Goal: Navigation & Orientation: Find specific page/section

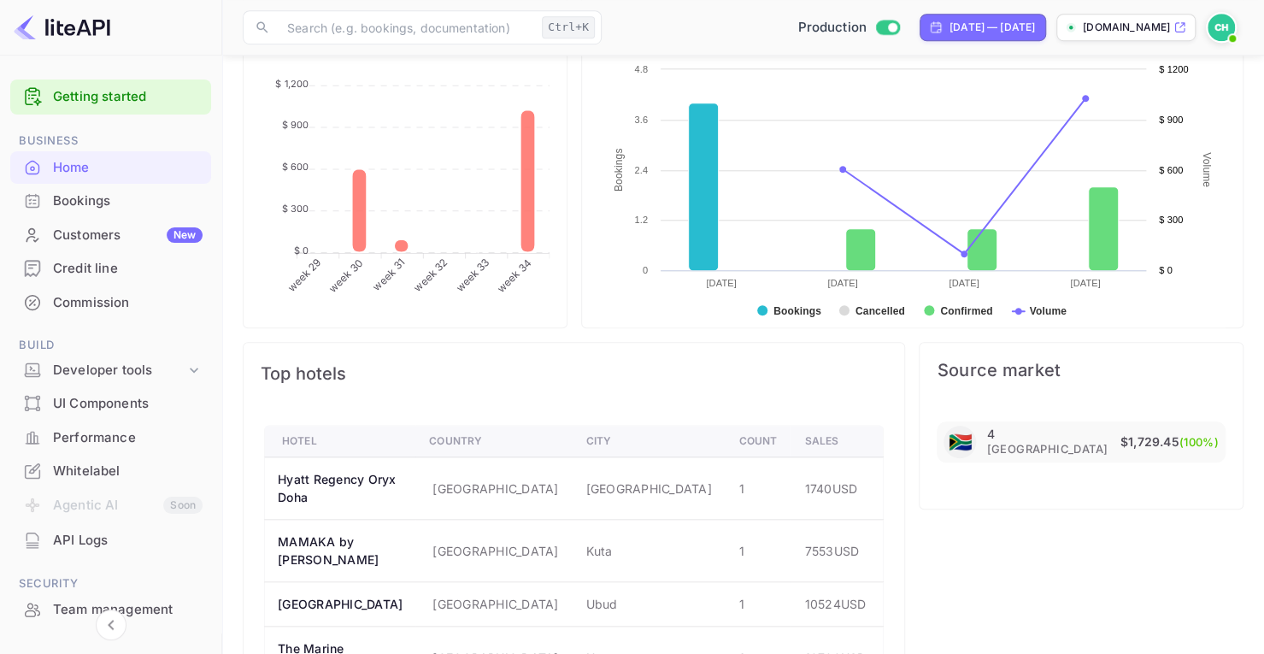
scroll to position [771, 0]
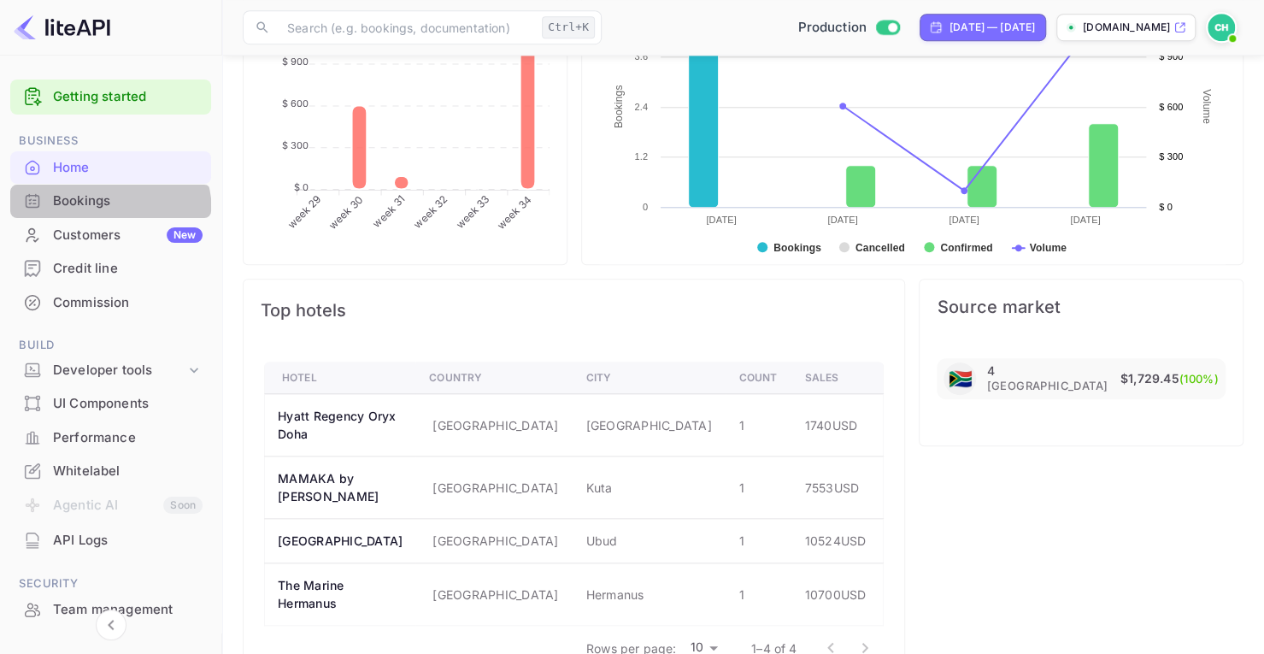
click at [103, 212] on div "Bookings" at bounding box center [110, 201] width 201 height 33
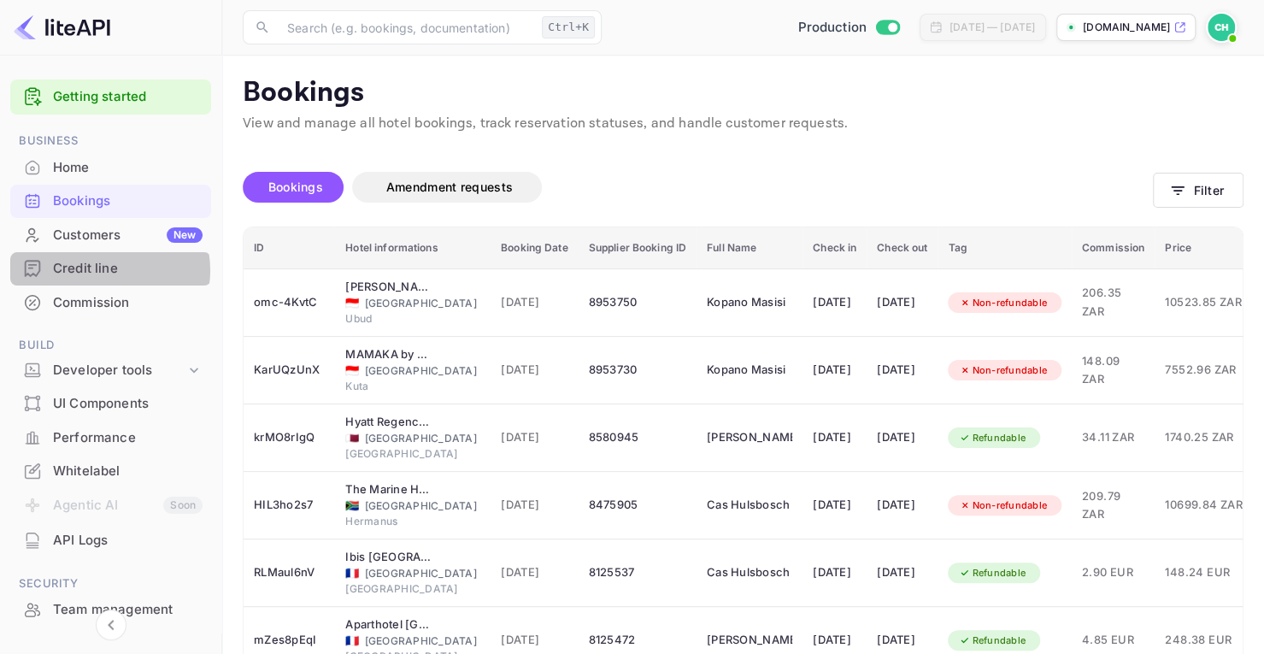
click at [106, 270] on div "Credit line" at bounding box center [128, 269] width 150 height 20
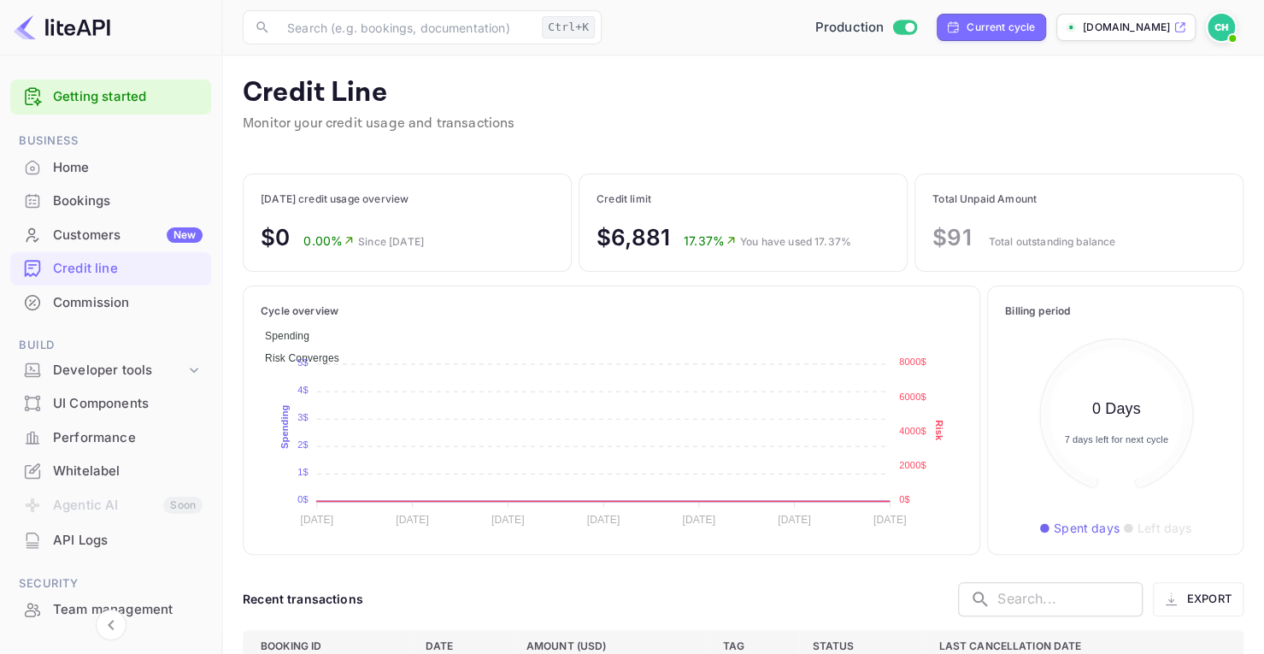
scroll to position [183, 208]
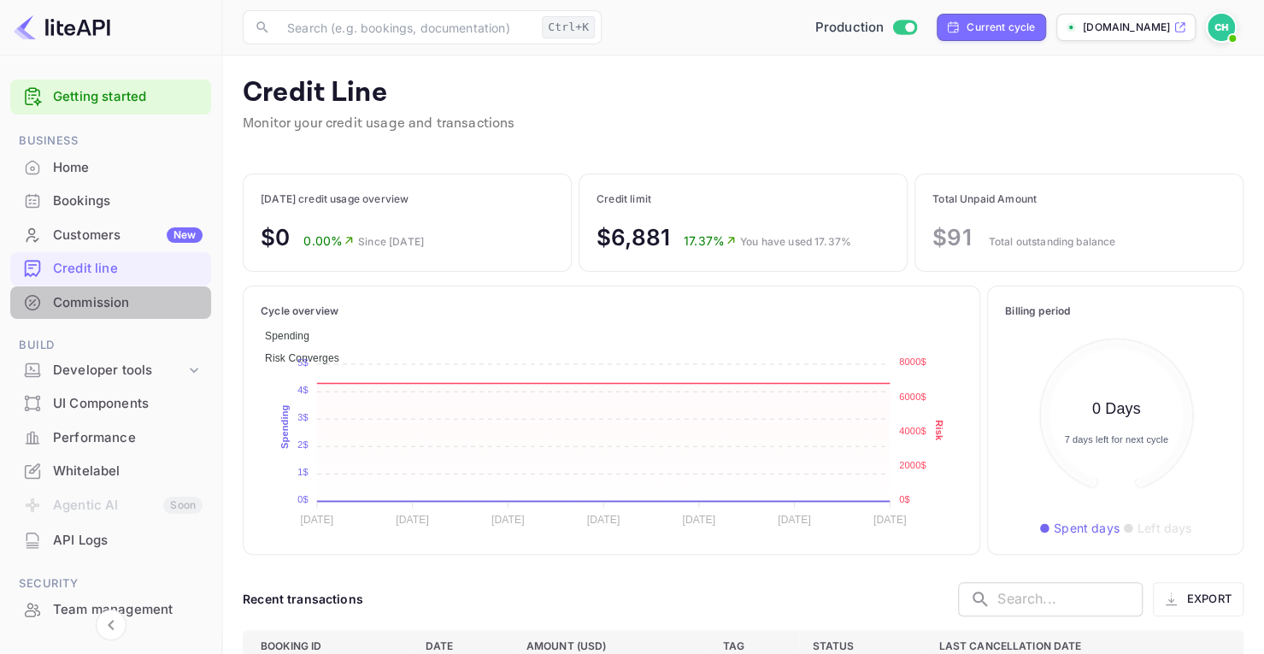
click at [111, 310] on div "Commission" at bounding box center [128, 303] width 150 height 20
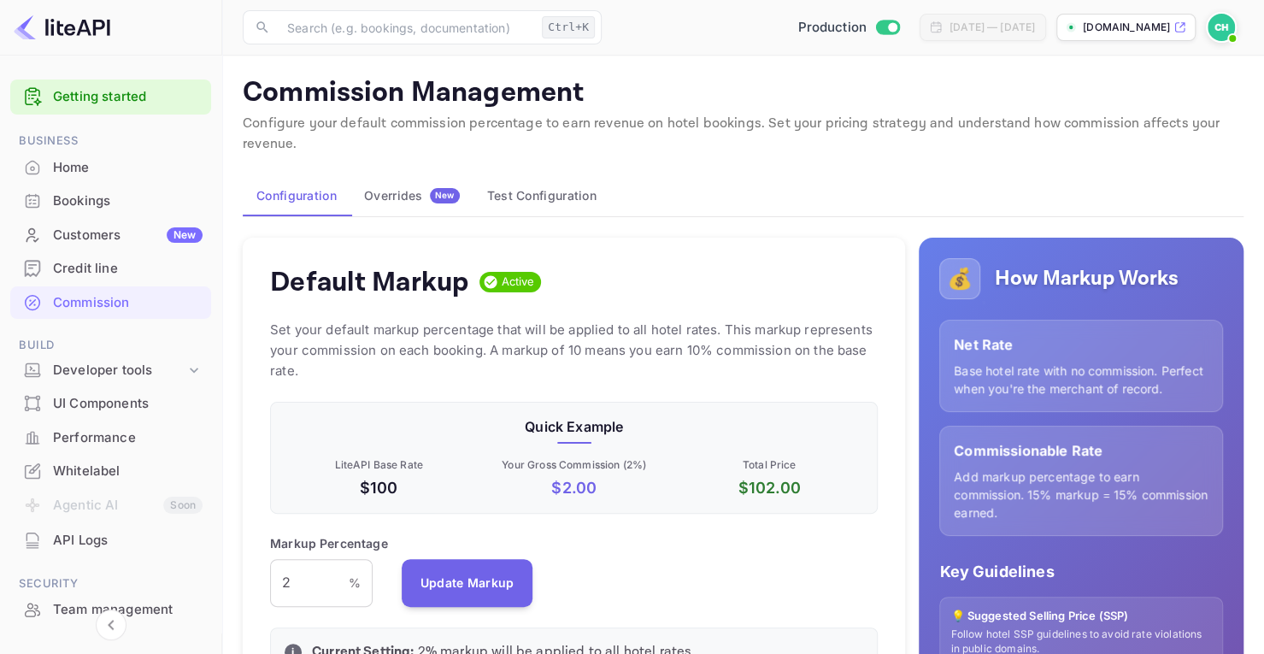
scroll to position [290, 594]
click at [410, 189] on div "Overrides New" at bounding box center [412, 195] width 96 height 15
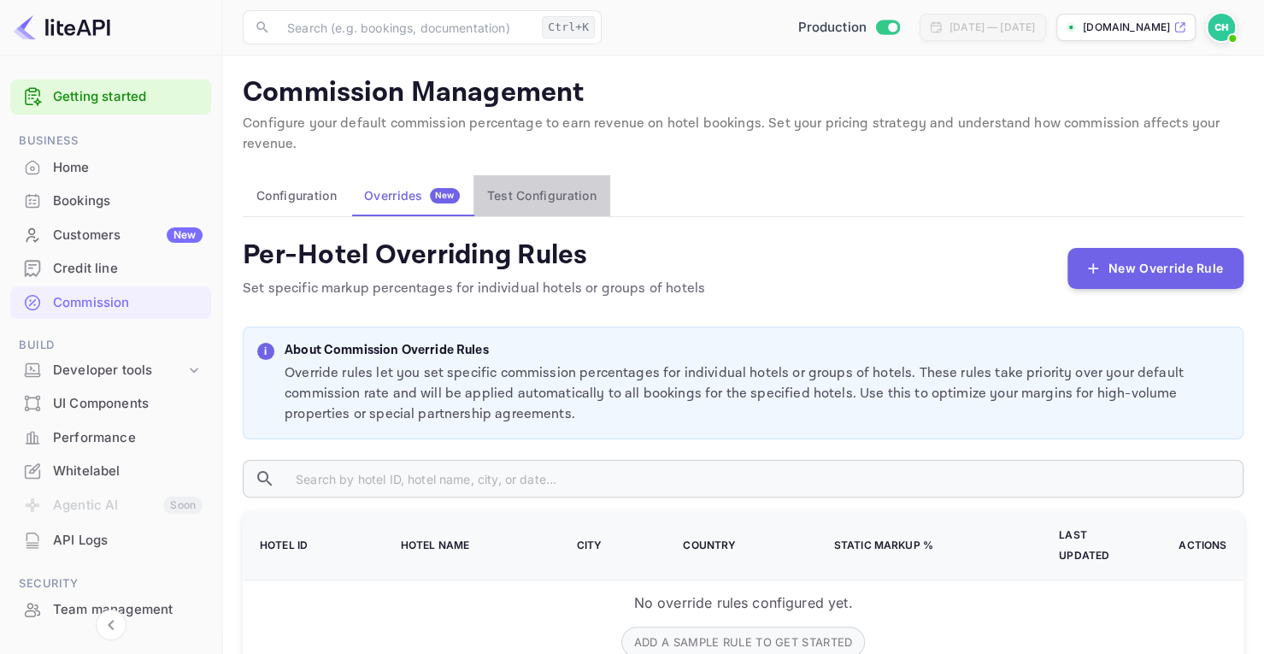
click at [523, 192] on button "Test Configuration" at bounding box center [542, 195] width 137 height 41
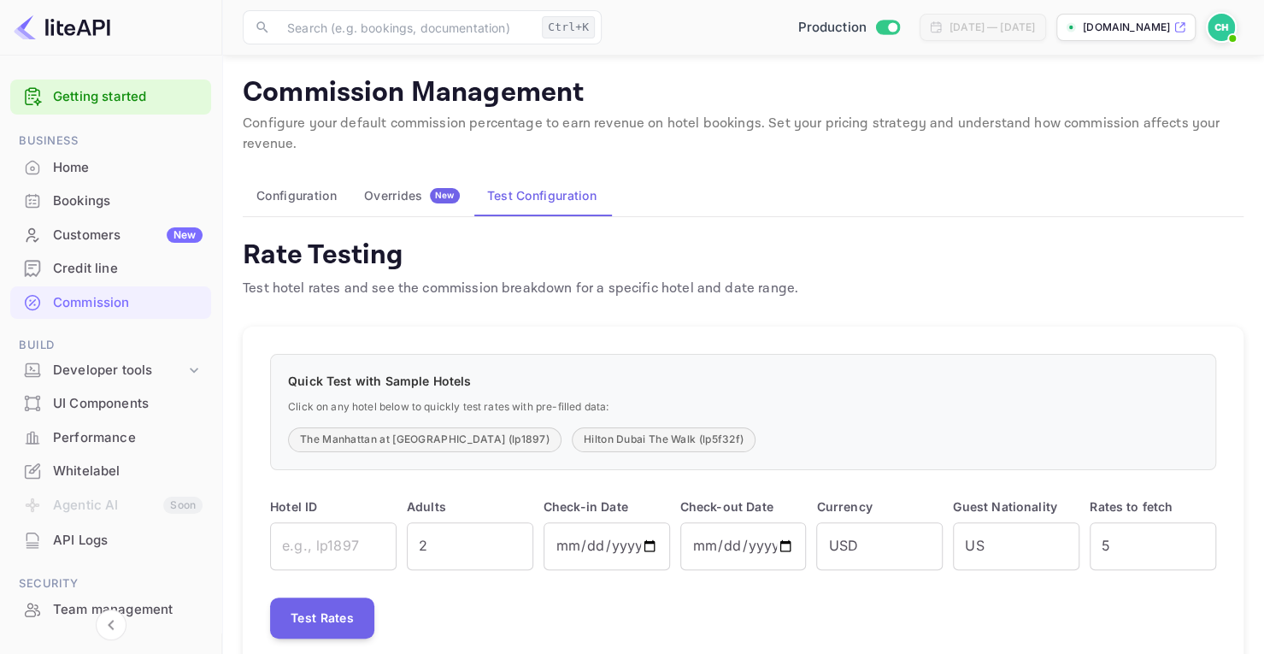
scroll to position [57, 0]
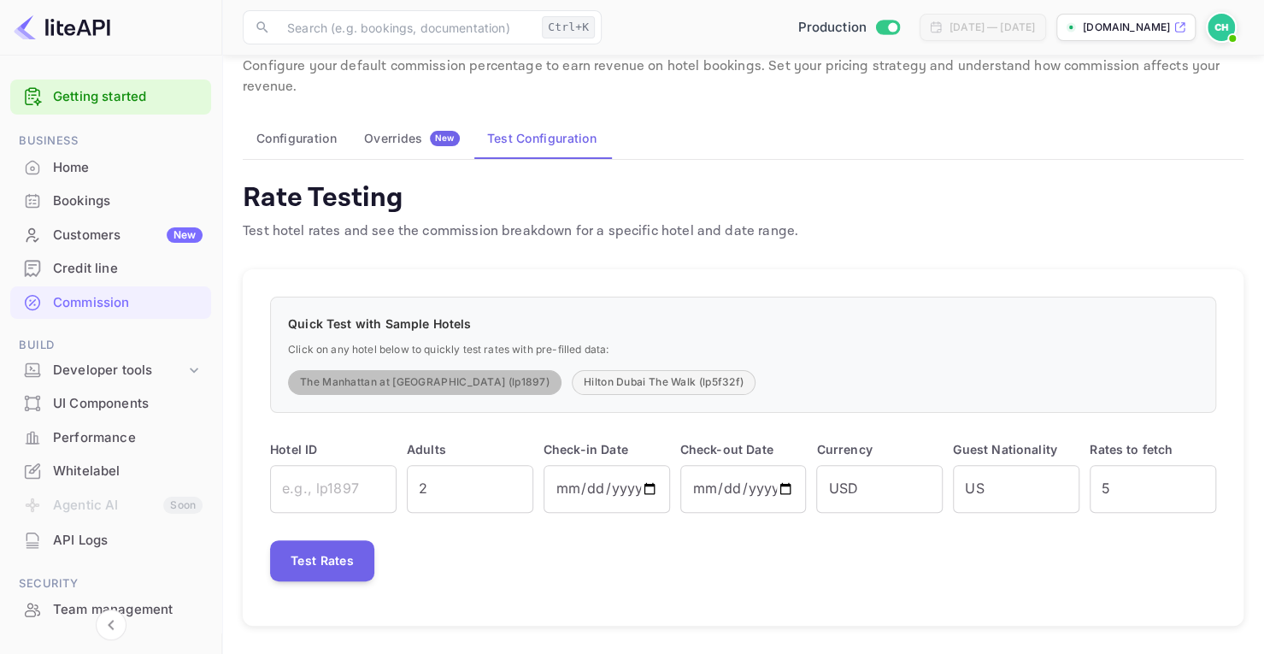
click at [433, 374] on button "The Manhattan at [GEOGRAPHIC_DATA] (lp1897)" at bounding box center [425, 382] width 274 height 25
type input "lp1897"
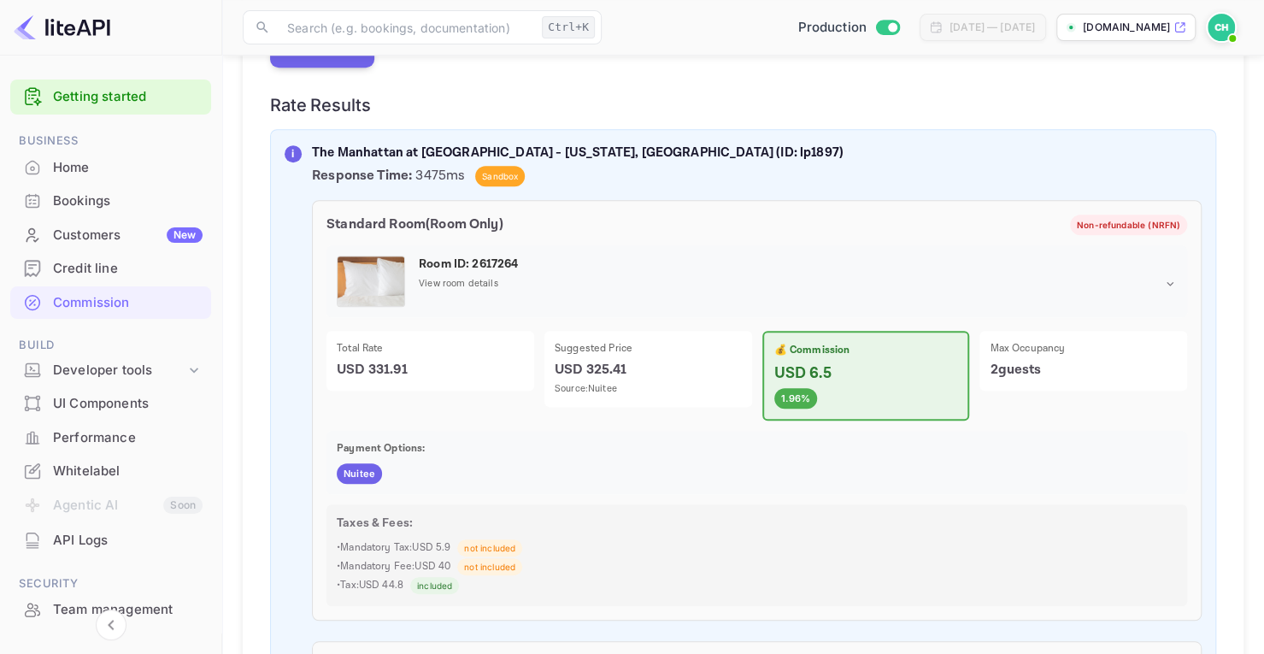
scroll to position [426, 0]
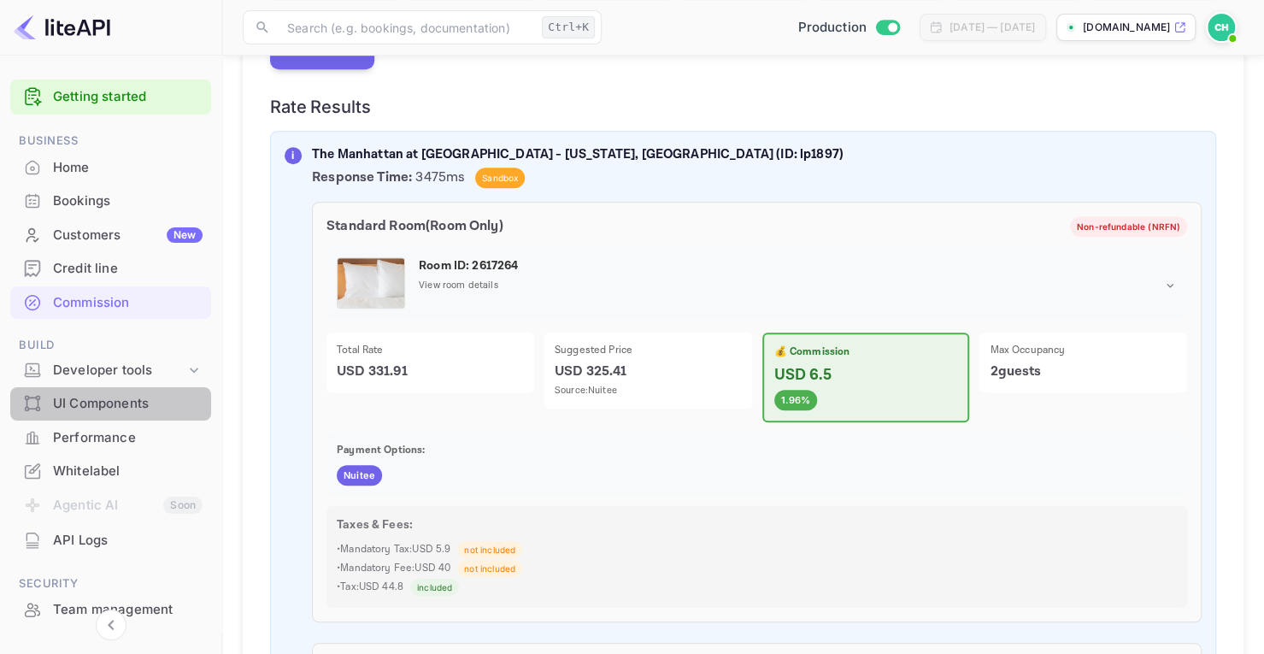
click at [132, 402] on div "UI Components" at bounding box center [128, 404] width 150 height 20
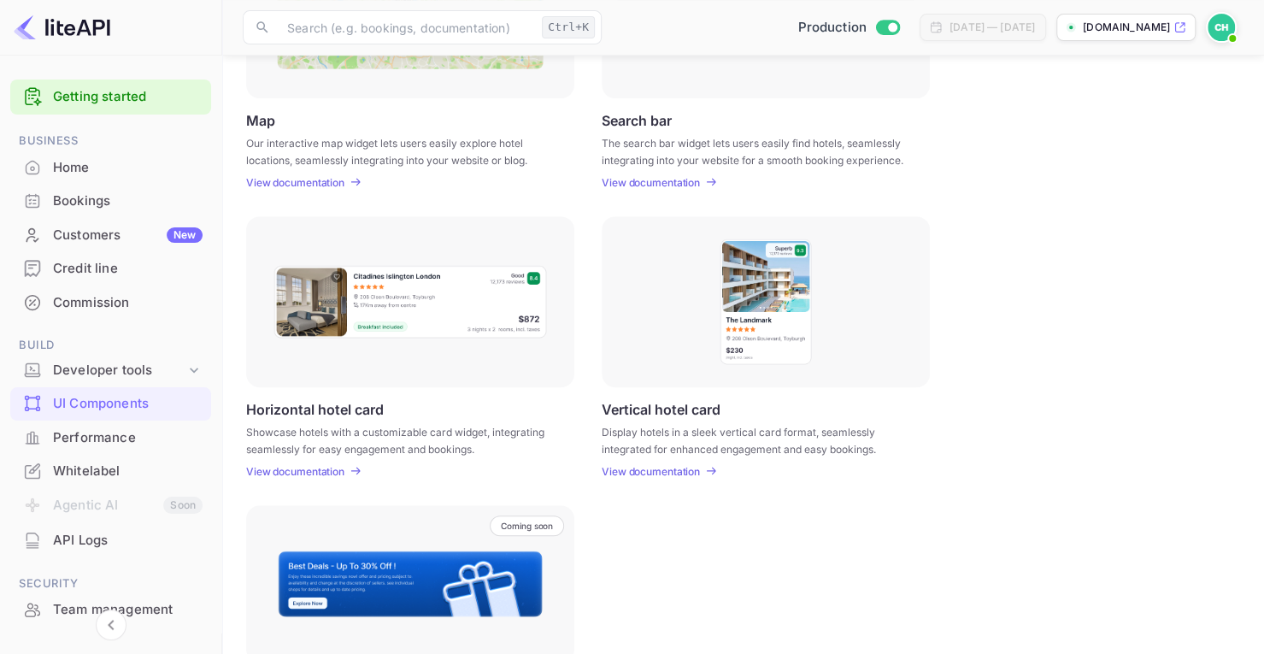
scroll to position [498, 0]
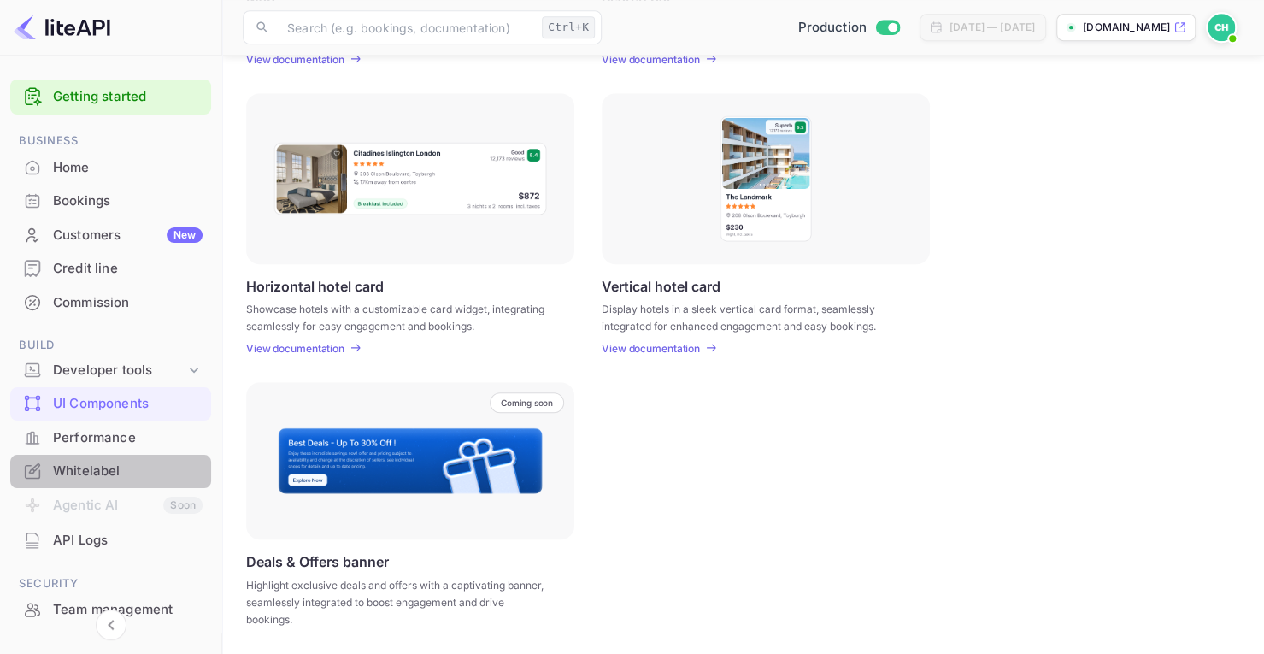
click at [125, 466] on div "Whitelabel" at bounding box center [128, 472] width 150 height 20
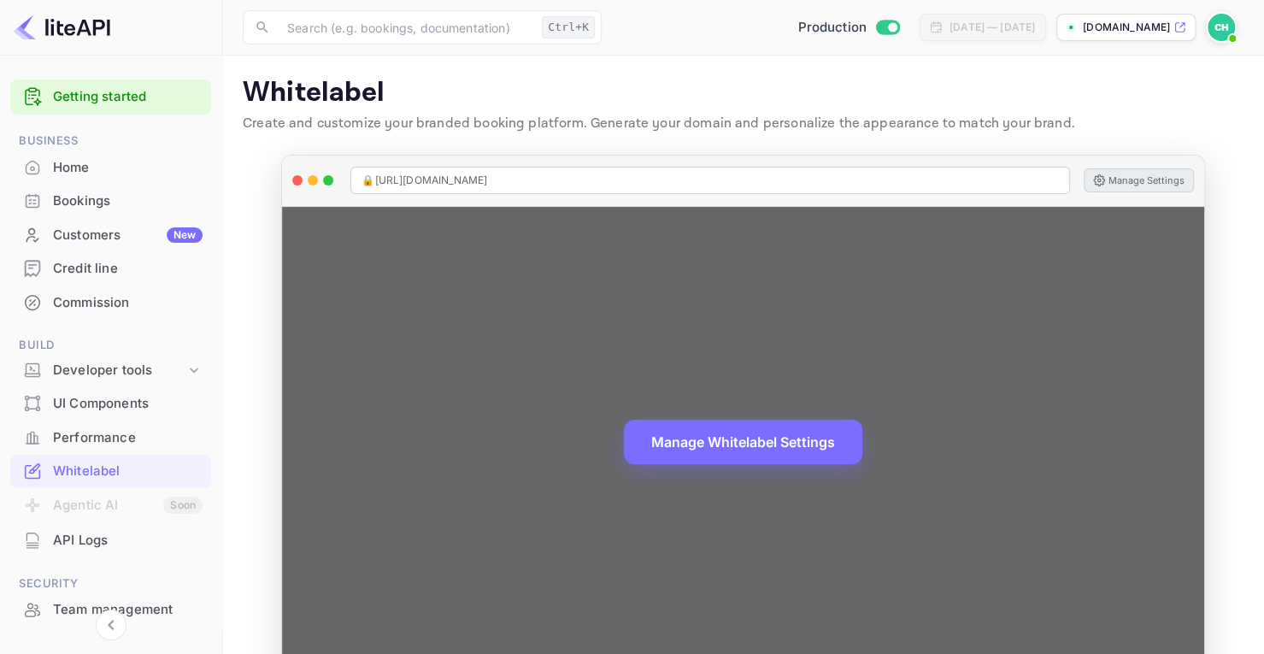
click at [1121, 168] on button "Manage Settings" at bounding box center [1139, 180] width 110 height 24
